Goal: Use online tool/utility: Utilize a website feature to perform a specific function

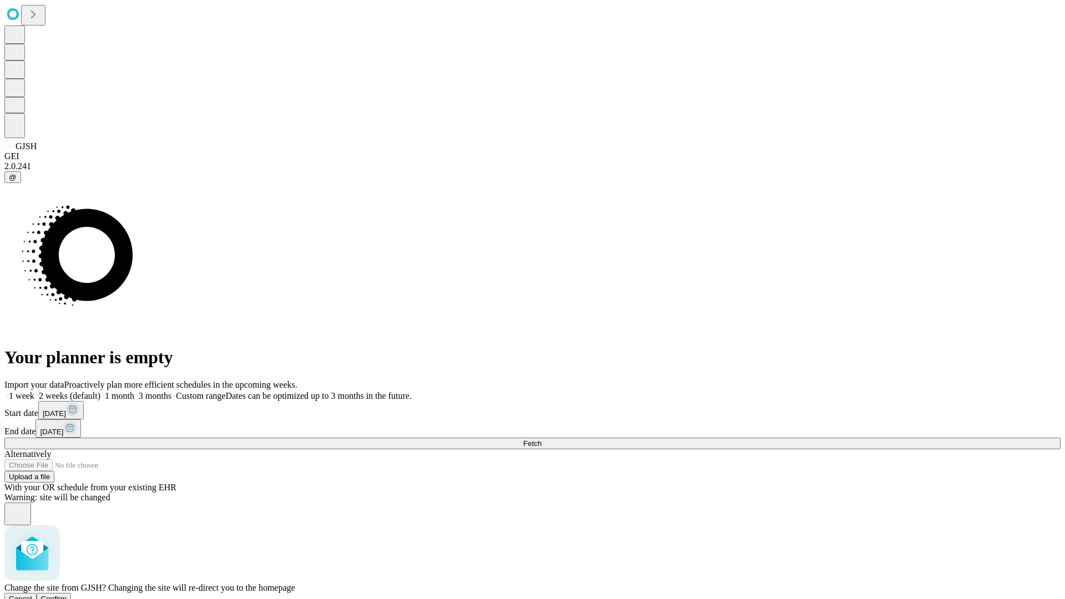
click at [67, 594] on span "Confirm" at bounding box center [54, 598] width 26 height 8
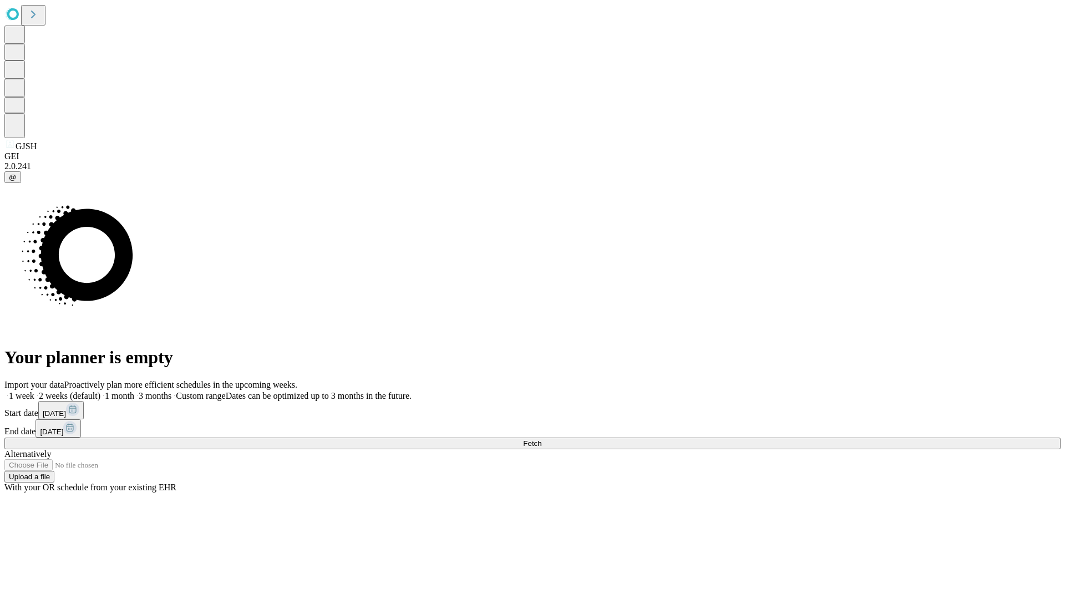
click at [134, 391] on label "1 month" at bounding box center [117, 395] width 34 height 9
click at [541, 439] on span "Fetch" at bounding box center [532, 443] width 18 height 8
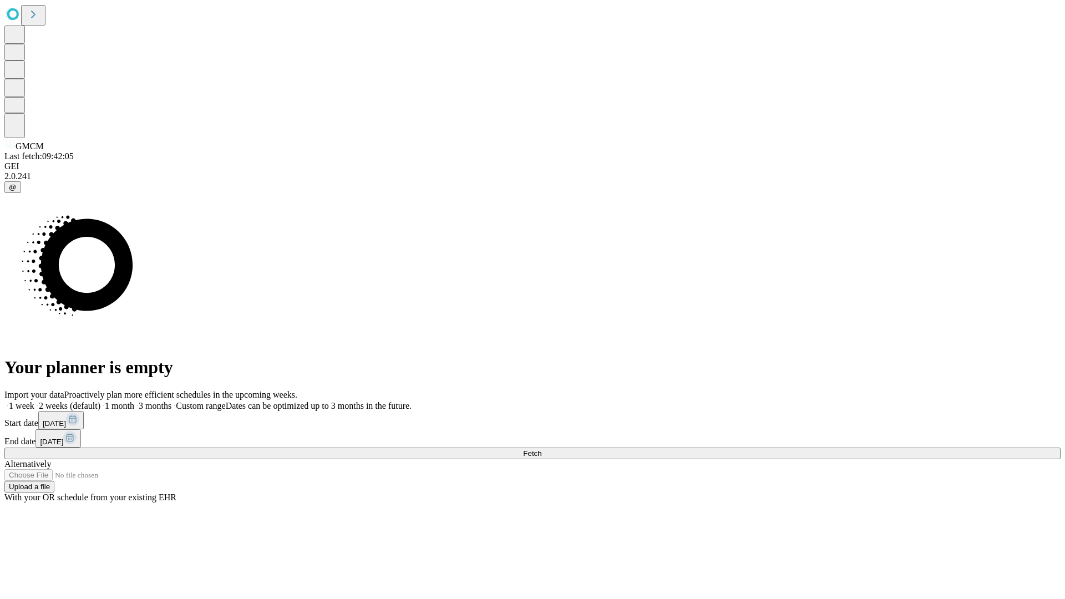
click at [134, 401] on label "1 month" at bounding box center [117, 405] width 34 height 9
click at [541, 449] on span "Fetch" at bounding box center [532, 453] width 18 height 8
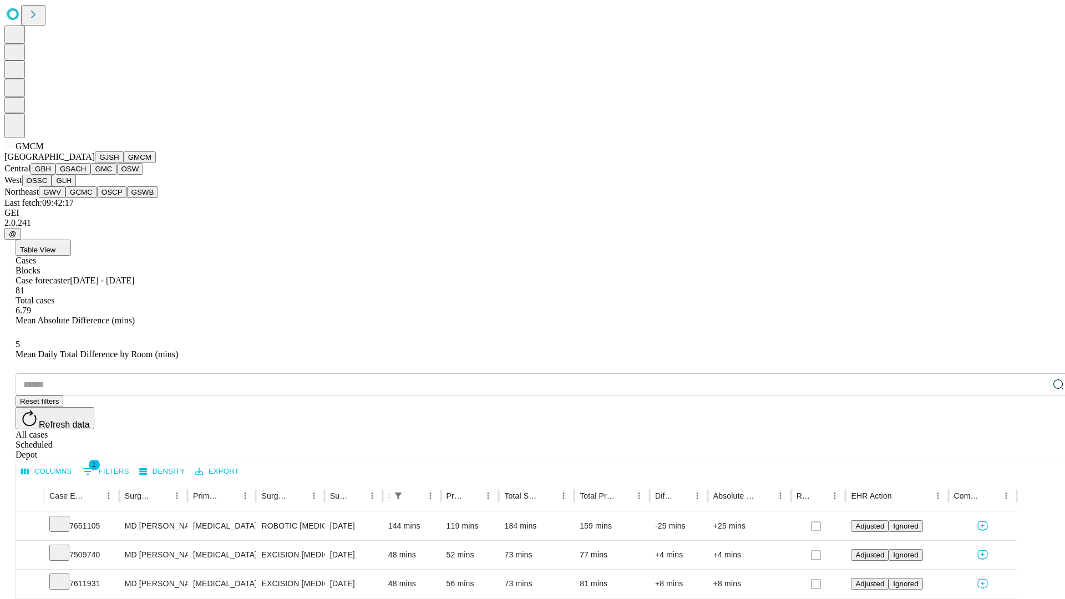
click at [55, 175] on button "GBH" at bounding box center [42, 169] width 25 height 12
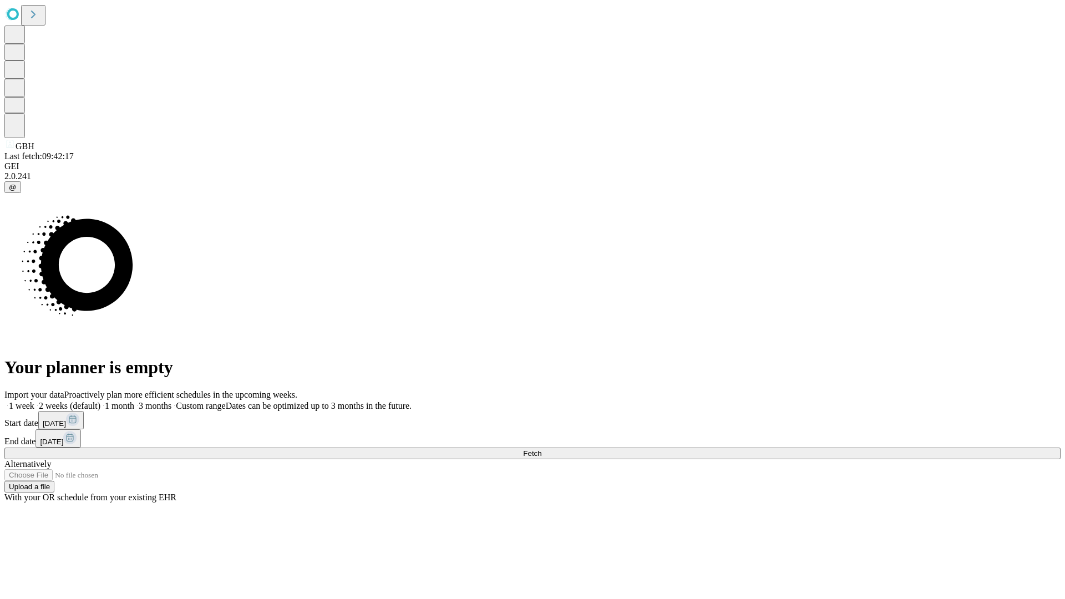
click at [134, 401] on label "1 month" at bounding box center [117, 405] width 34 height 9
click at [541, 449] on span "Fetch" at bounding box center [532, 453] width 18 height 8
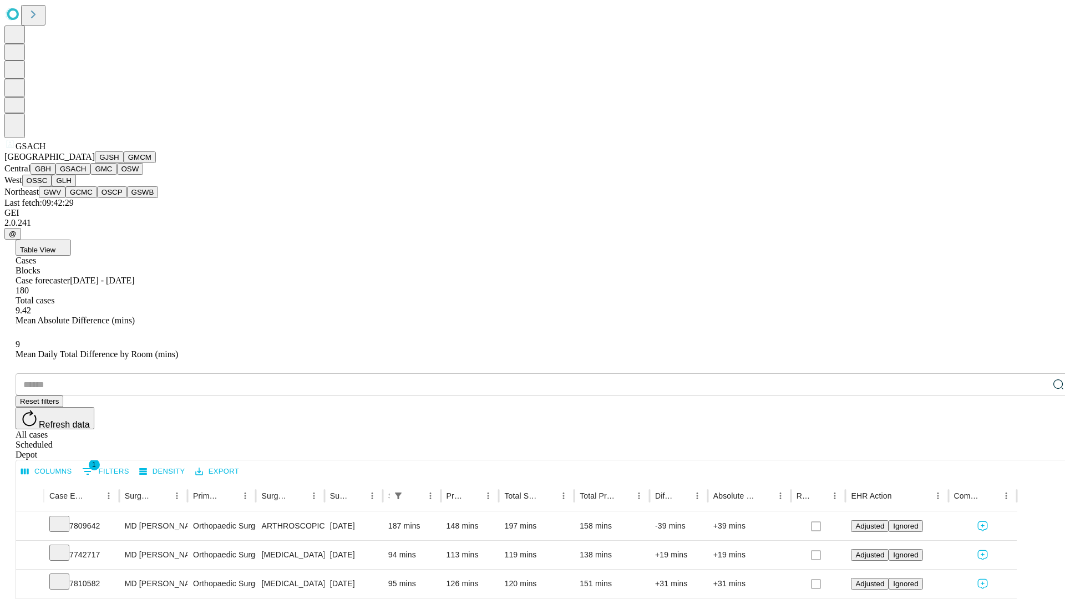
click at [90, 175] on button "GMC" at bounding box center [103, 169] width 26 height 12
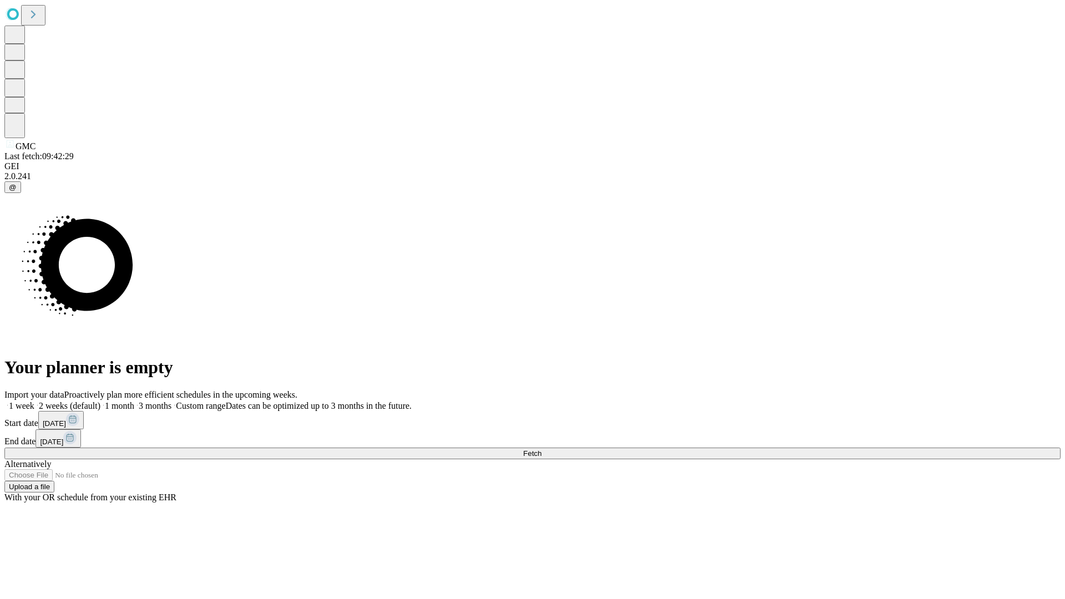
click at [541, 449] on span "Fetch" at bounding box center [532, 453] width 18 height 8
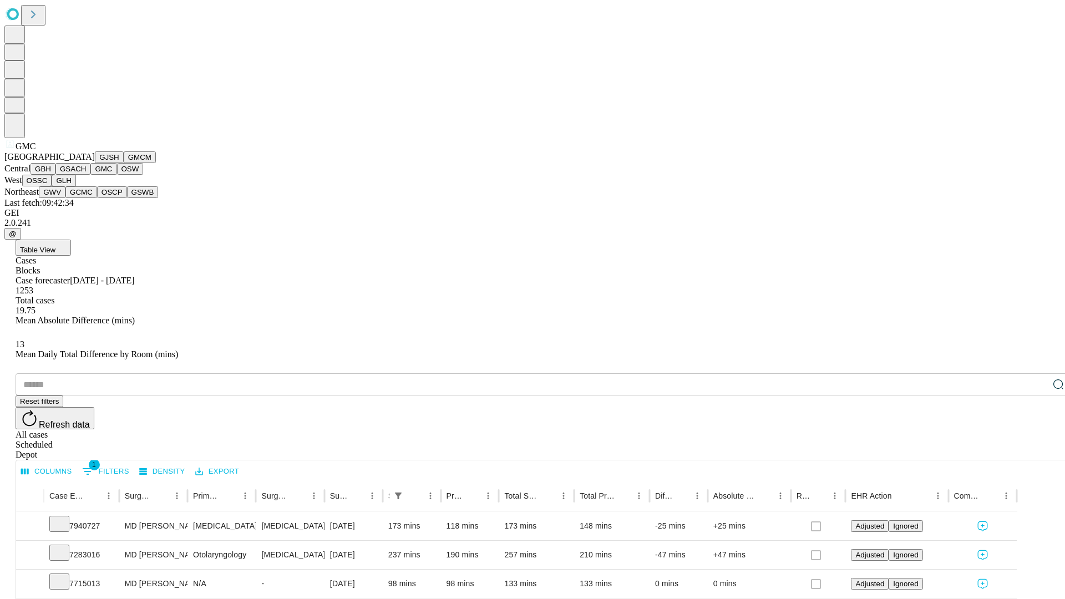
click at [117, 175] on button "OSW" at bounding box center [130, 169] width 27 height 12
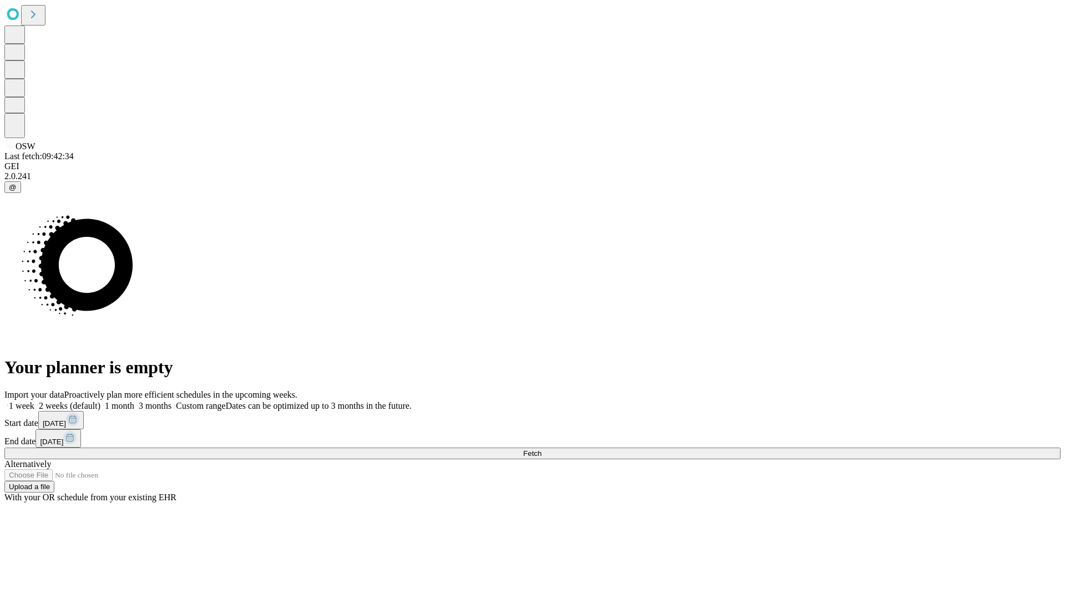
click at [134, 401] on label "1 month" at bounding box center [117, 405] width 34 height 9
click at [541, 449] on span "Fetch" at bounding box center [532, 453] width 18 height 8
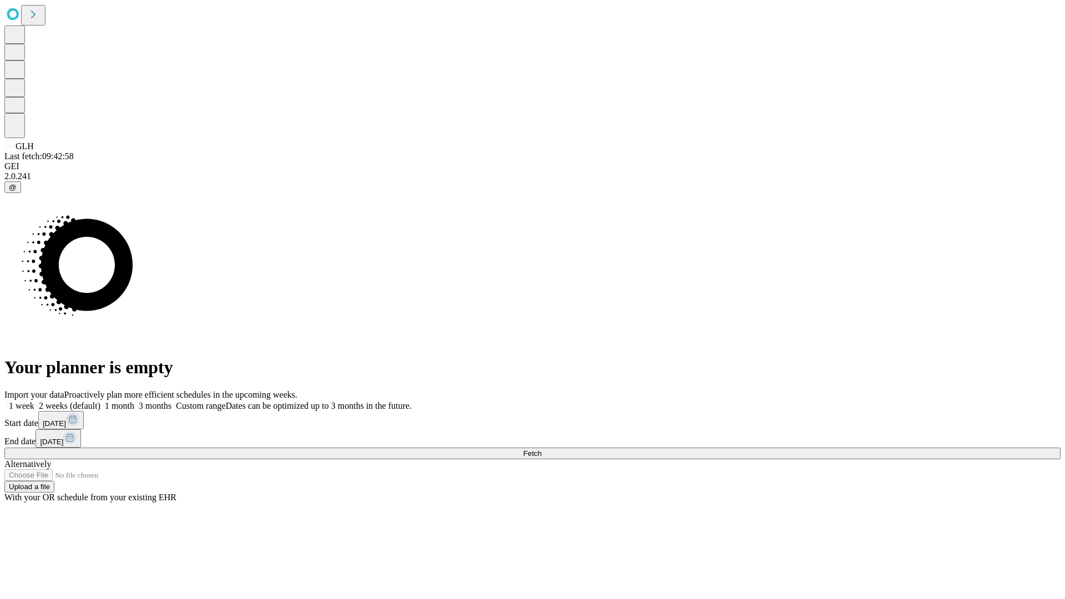
click at [134, 401] on label "1 month" at bounding box center [117, 405] width 34 height 9
click at [541, 449] on span "Fetch" at bounding box center [532, 453] width 18 height 8
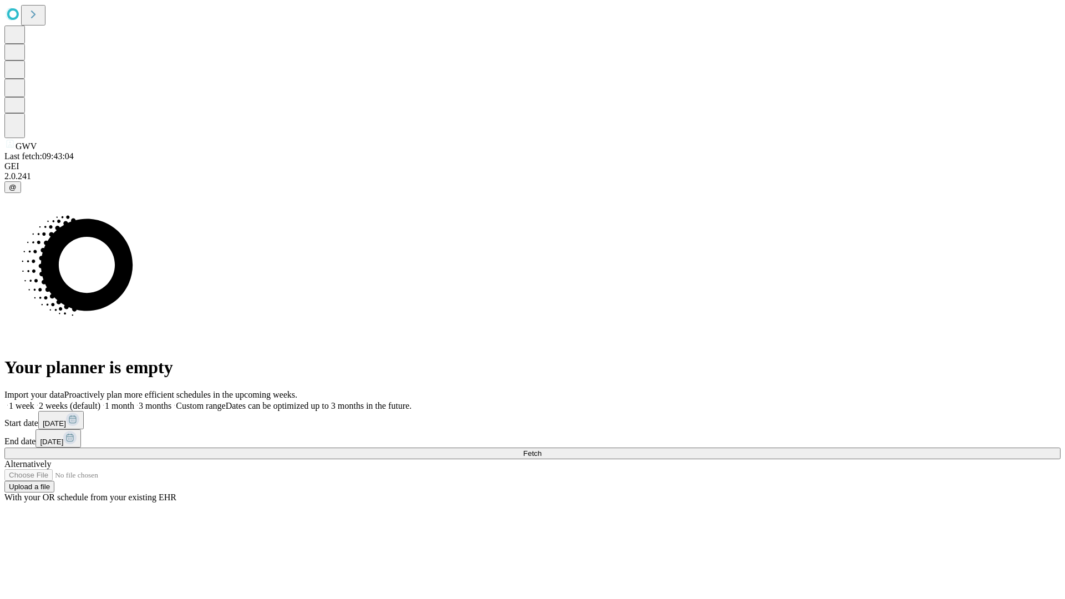
click at [134, 401] on label "1 month" at bounding box center [117, 405] width 34 height 9
click at [541, 449] on span "Fetch" at bounding box center [532, 453] width 18 height 8
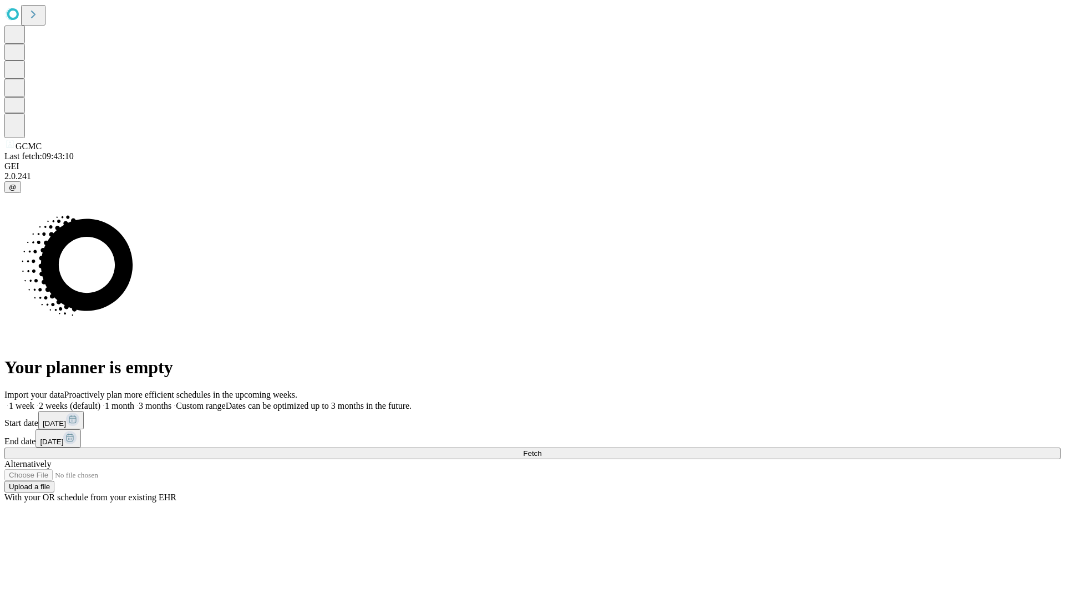
click at [134, 401] on label "1 month" at bounding box center [117, 405] width 34 height 9
click at [541, 449] on span "Fetch" at bounding box center [532, 453] width 18 height 8
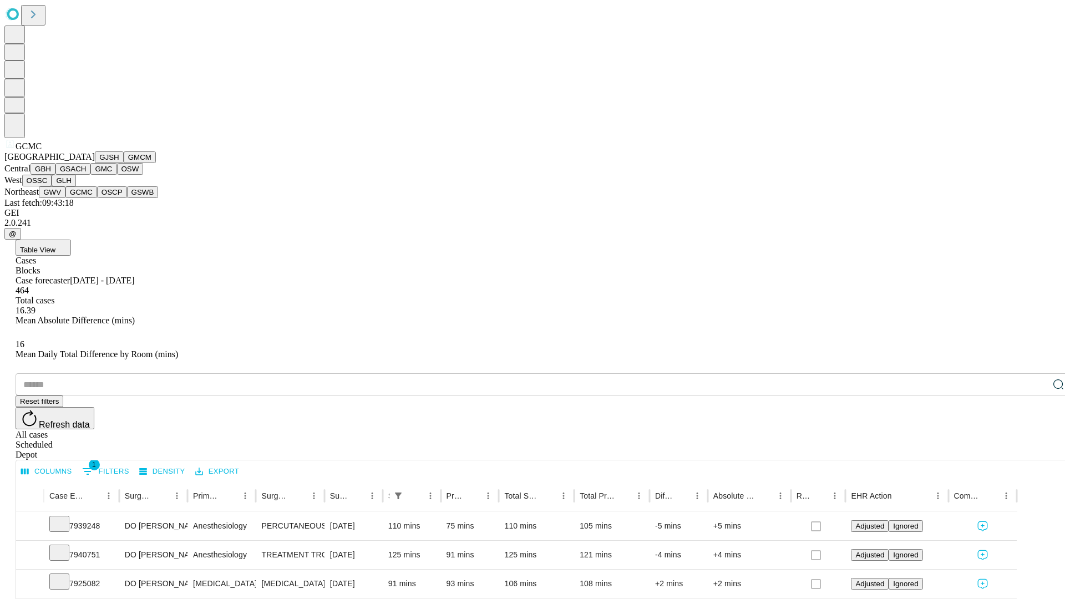
click at [97, 198] on button "OSCP" at bounding box center [112, 192] width 30 height 12
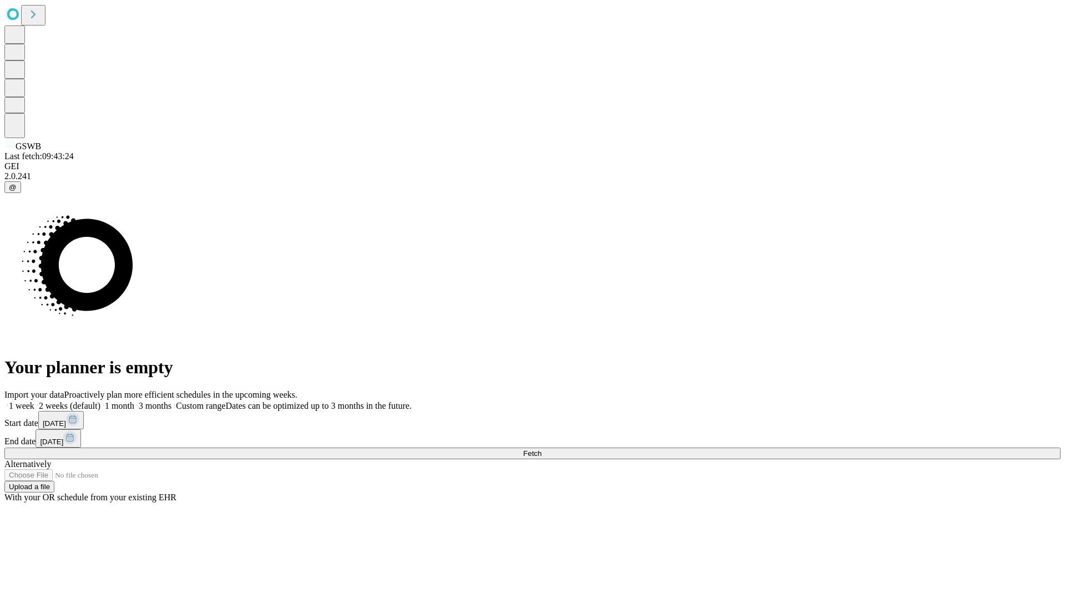
click at [134, 401] on label "1 month" at bounding box center [117, 405] width 34 height 9
click at [541, 449] on span "Fetch" at bounding box center [532, 453] width 18 height 8
